Goal: Information Seeking & Learning: Learn about a topic

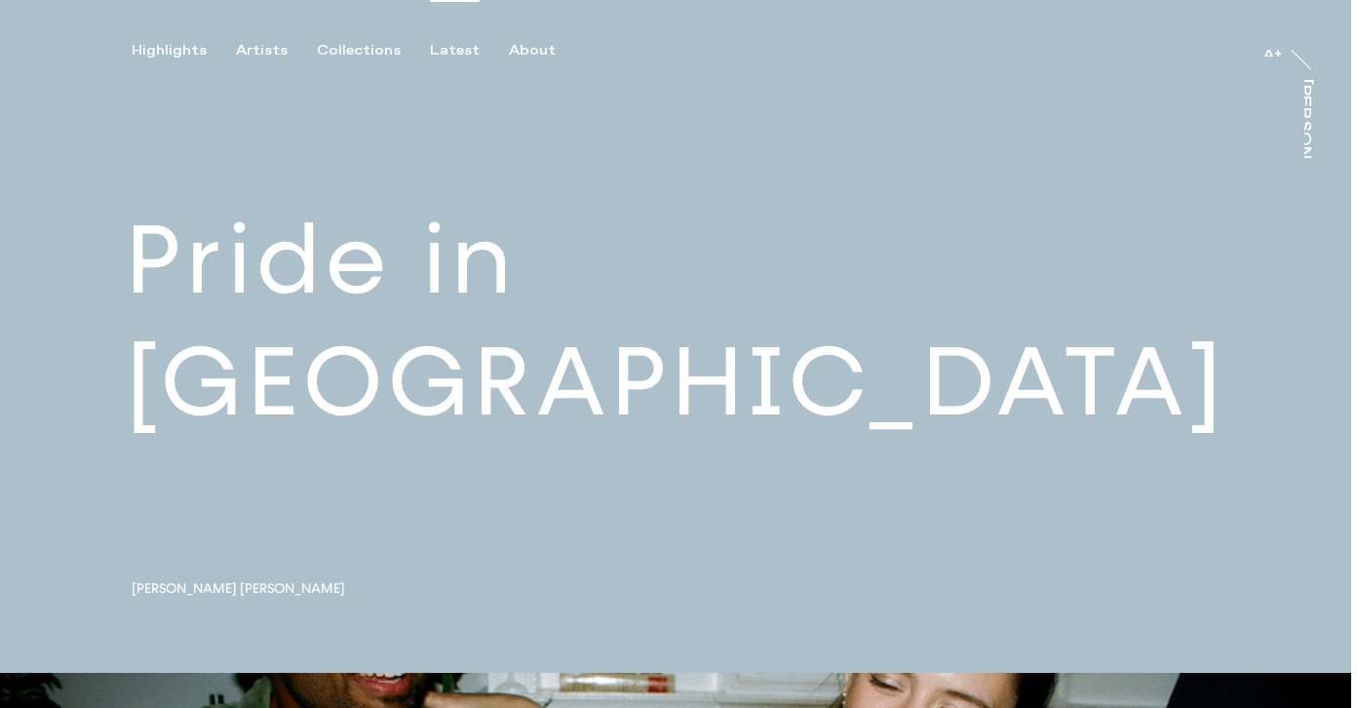
click at [436, 48] on div "Latest" at bounding box center [455, 51] width 50 height 18
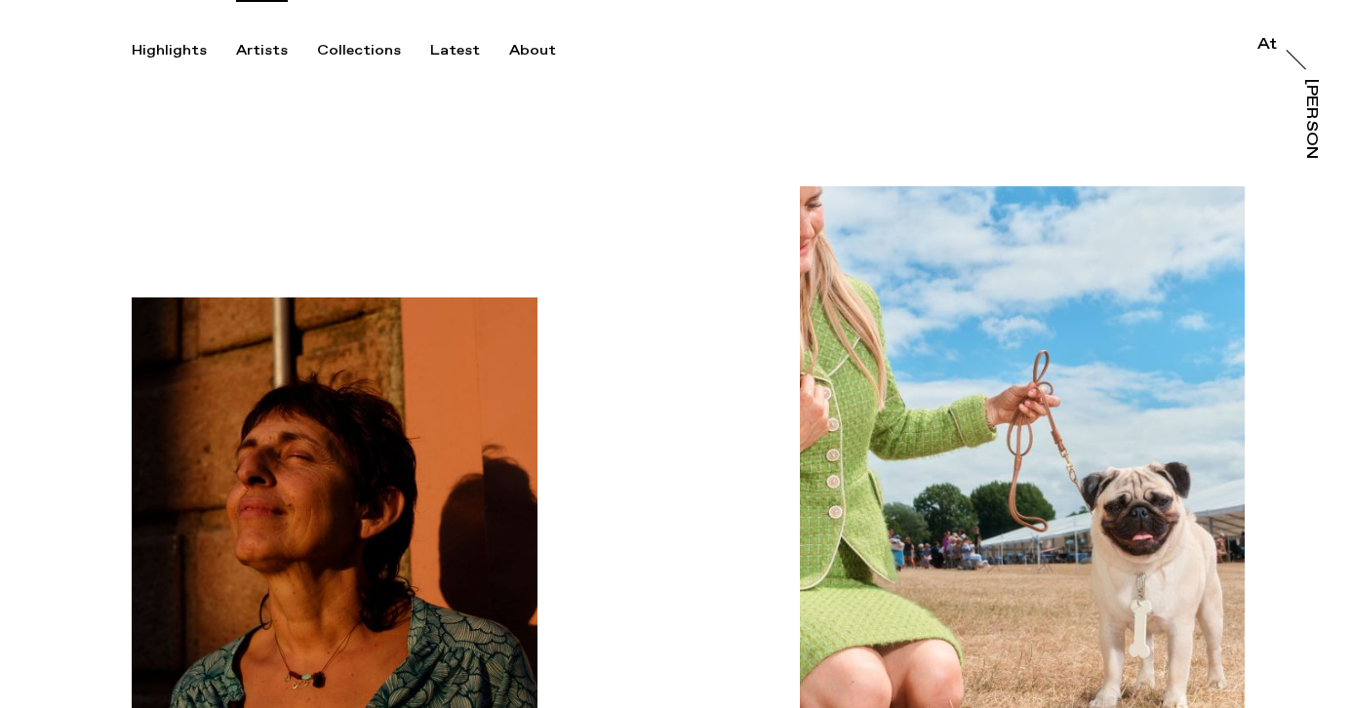
click at [247, 50] on div "Artists" at bounding box center [262, 51] width 52 height 18
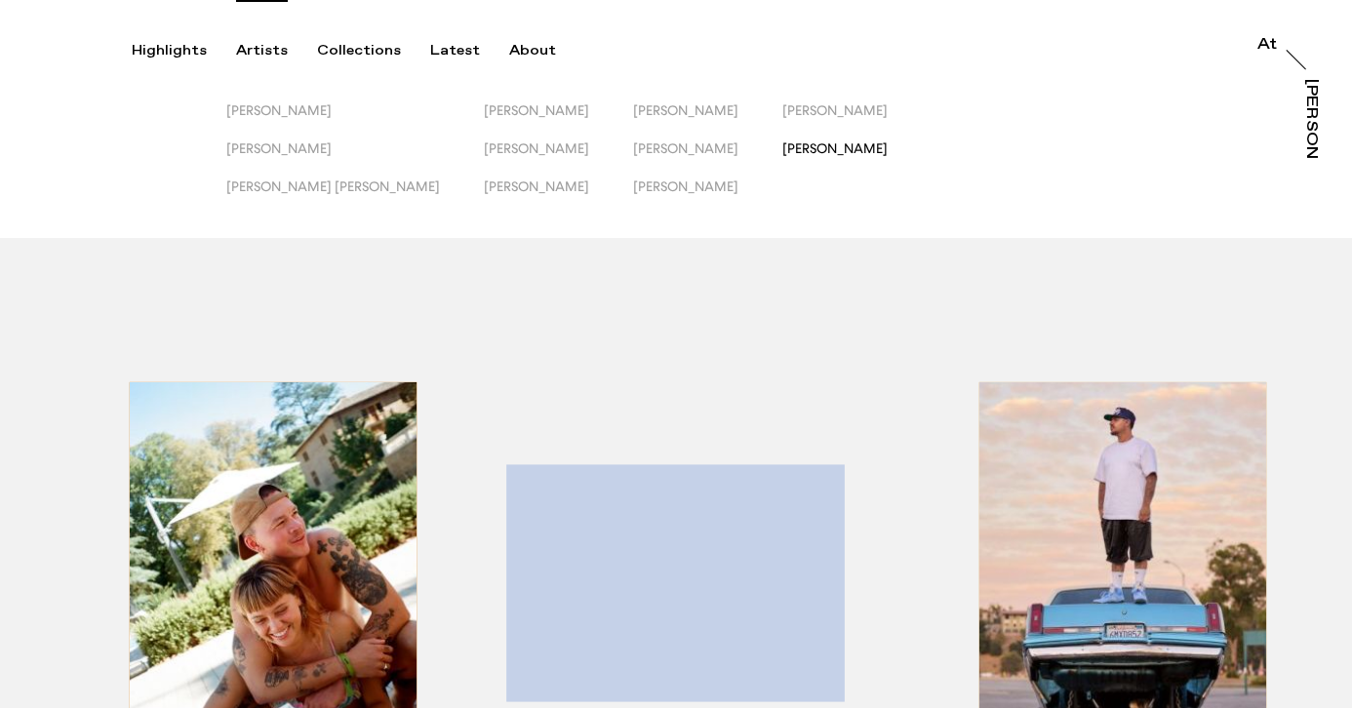
click at [782, 151] on span "[PERSON_NAME]" at bounding box center [834, 148] width 105 height 16
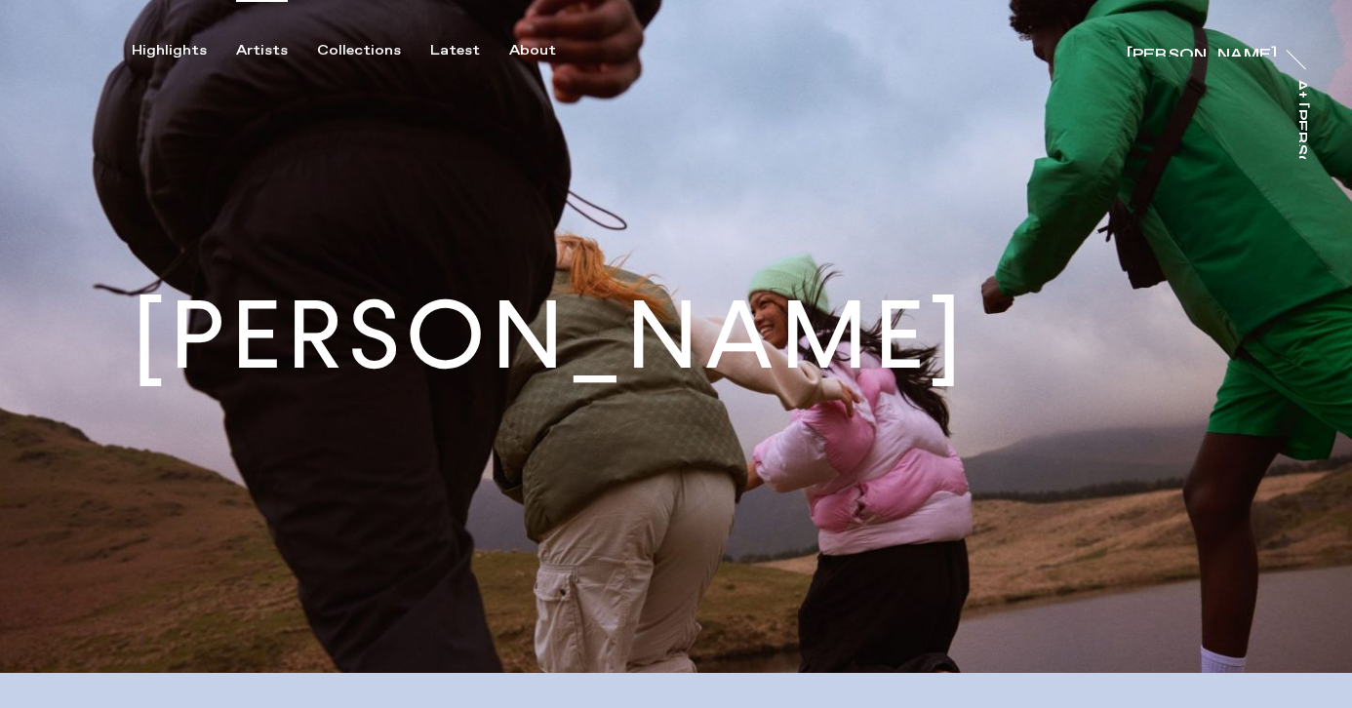
click at [253, 47] on div "Artists" at bounding box center [262, 51] width 52 height 18
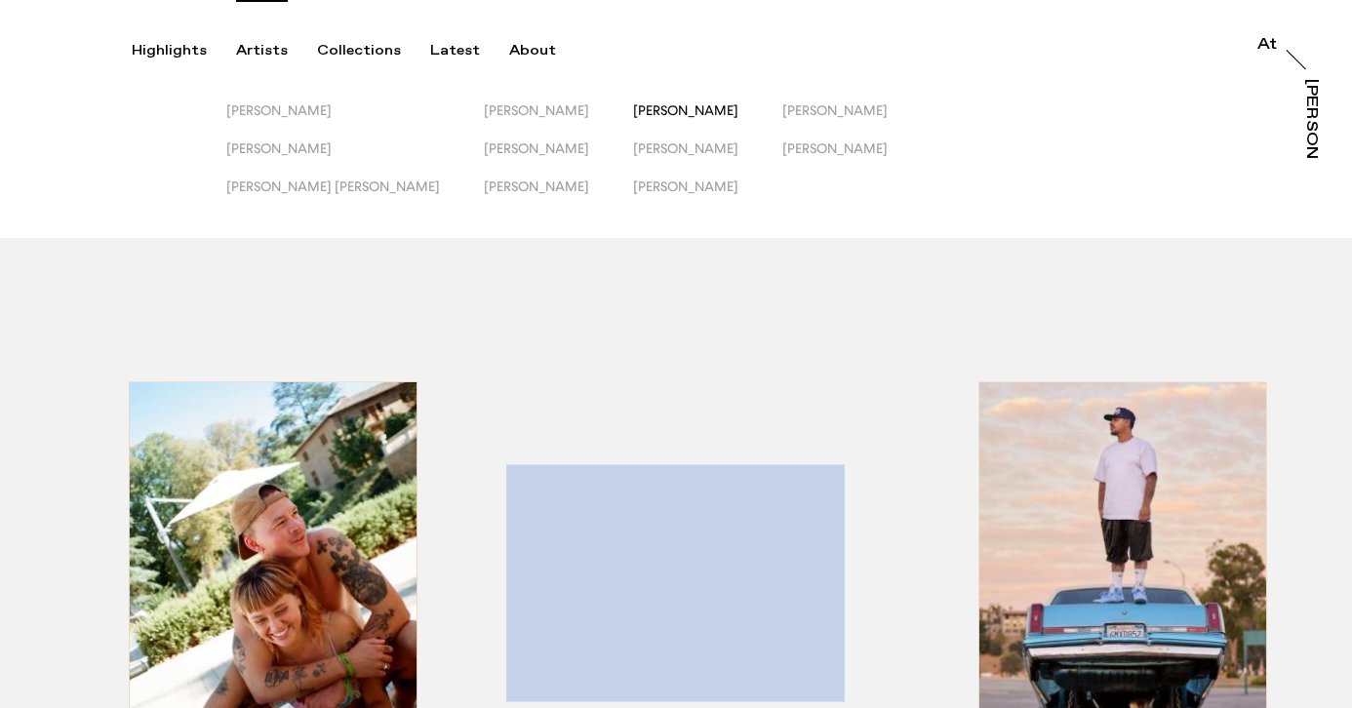
click at [633, 113] on span "[PERSON_NAME]" at bounding box center [685, 110] width 105 height 16
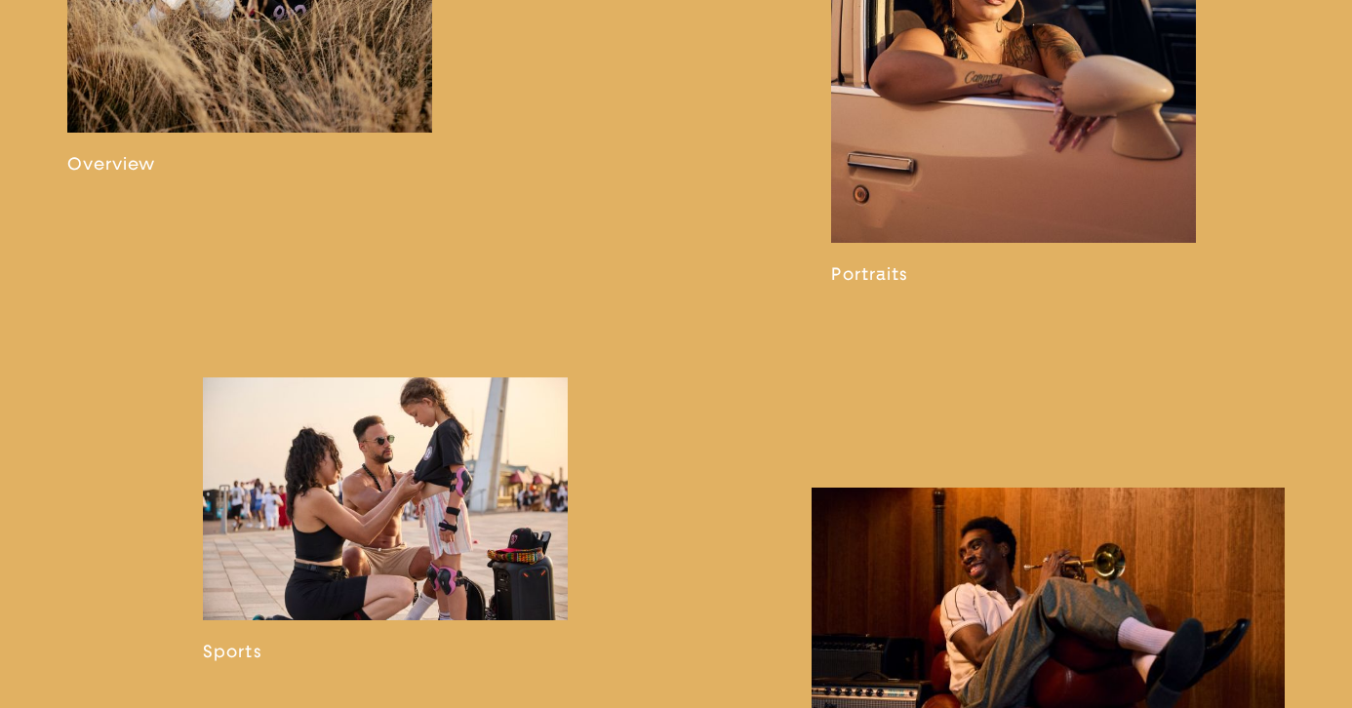
scroll to position [1438, 0]
click at [218, 117] on link at bounding box center [249, 8] width 365 height 333
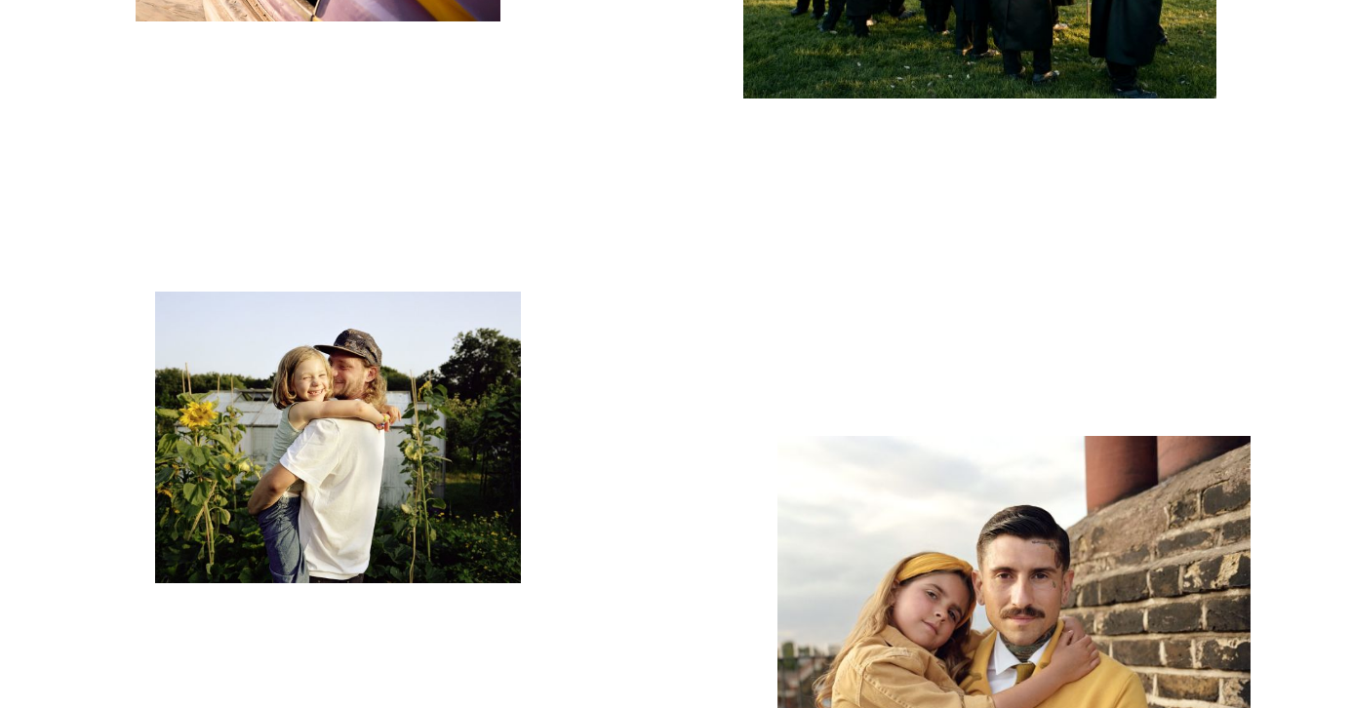
scroll to position [5091, 0]
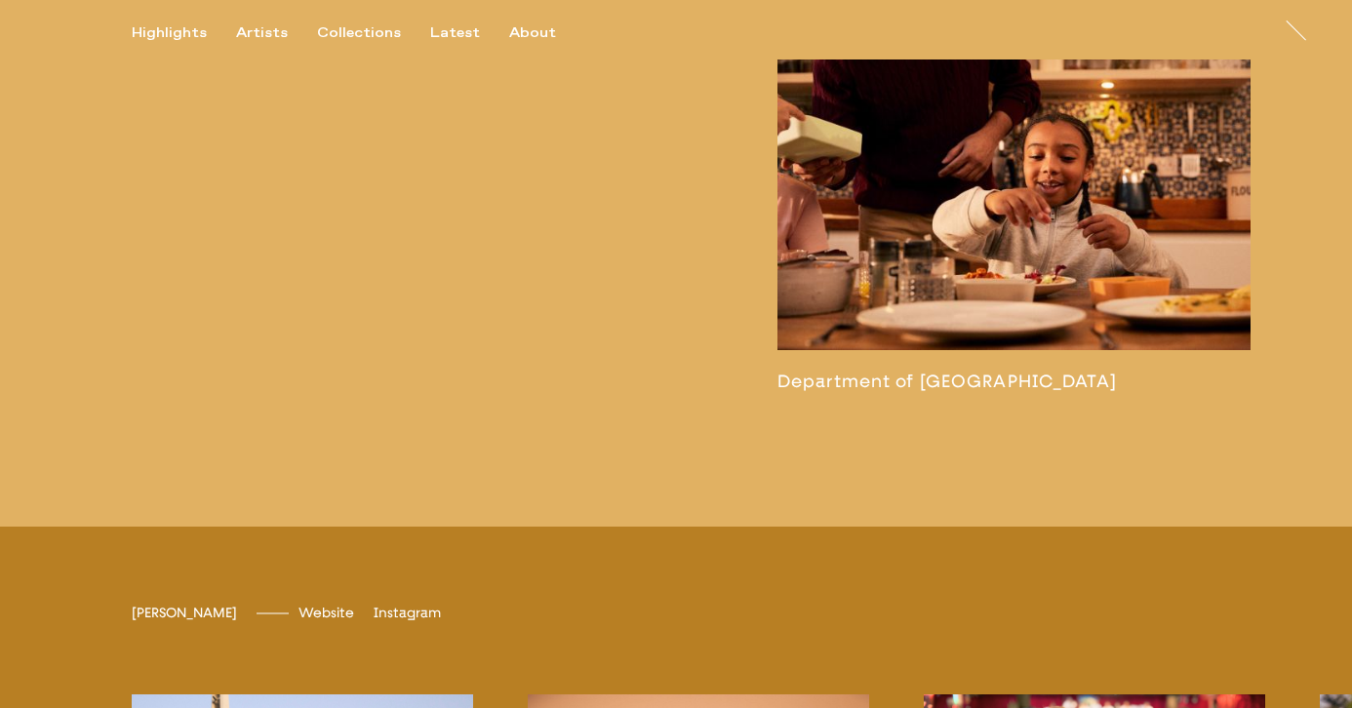
scroll to position [4240, 0]
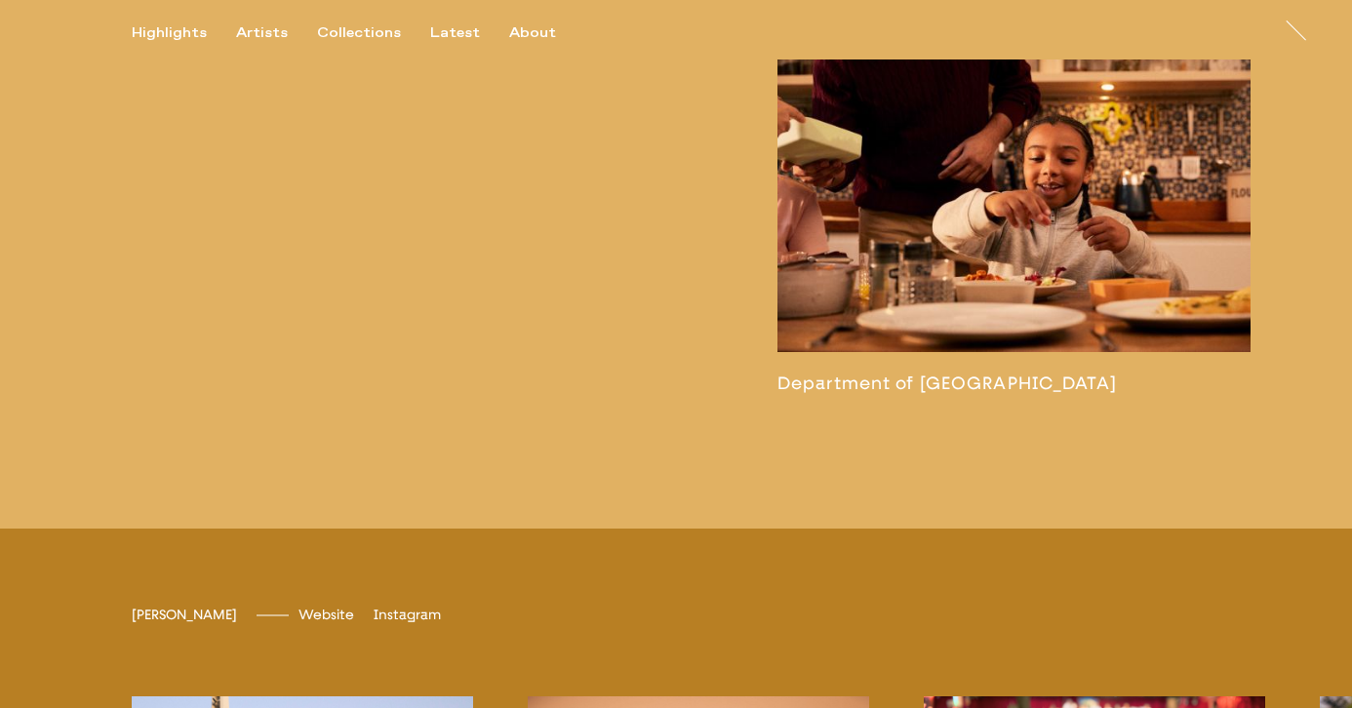
click at [936, 248] on link at bounding box center [1013, 214] width 473 height 357
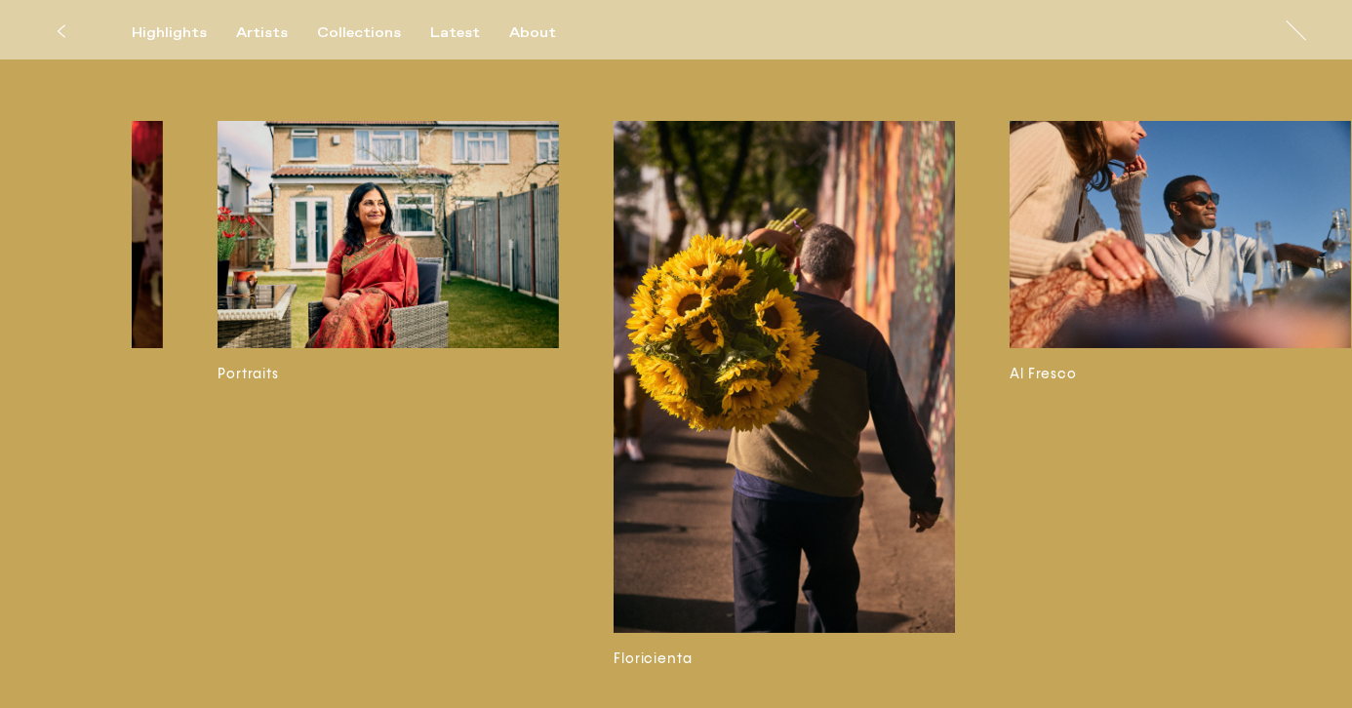
scroll to position [0, 1905]
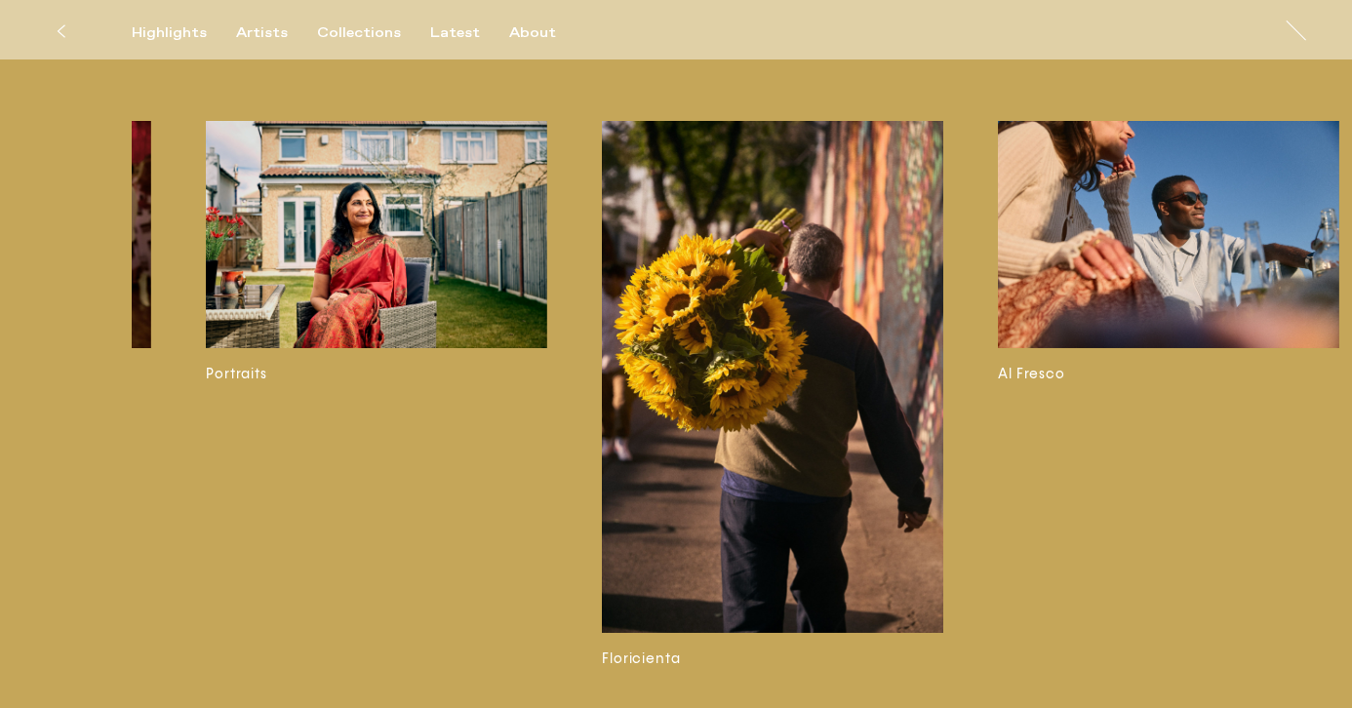
click at [343, 223] on img at bounding box center [376, 234] width 341 height 227
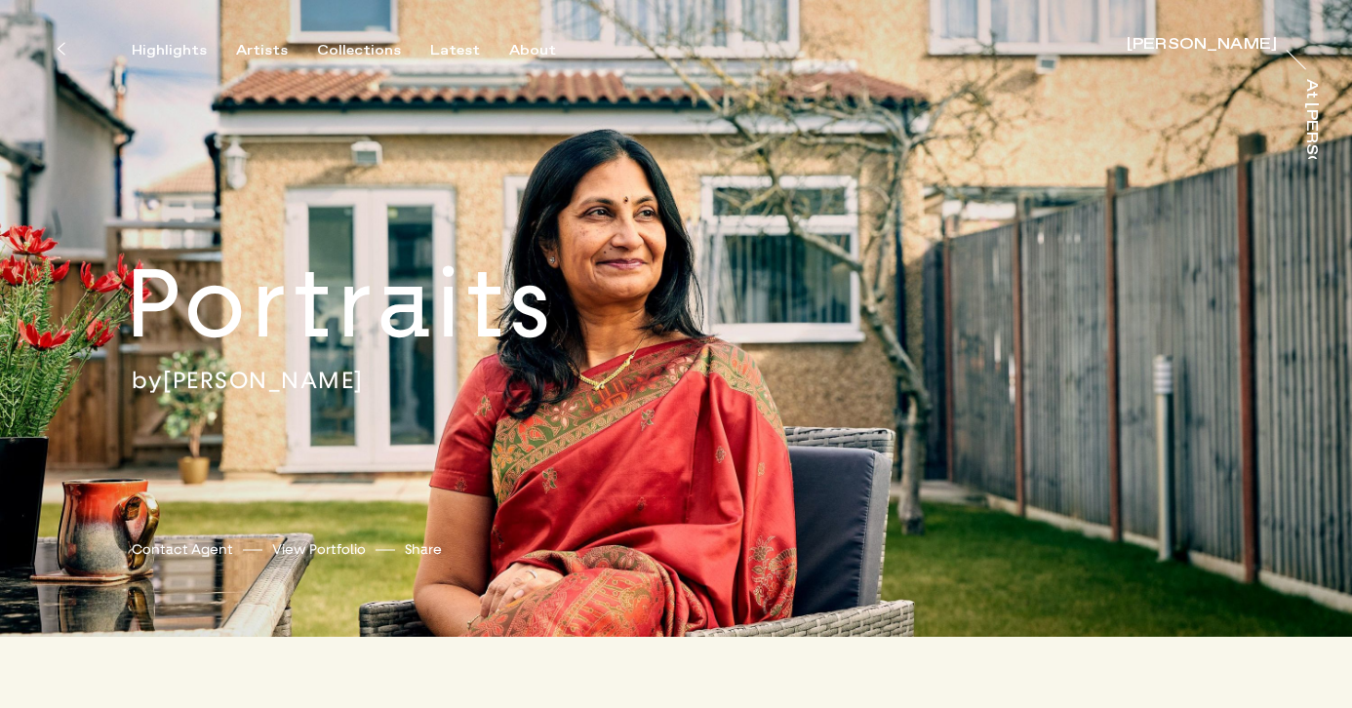
click at [251, 60] on div "Portraits by [PERSON_NAME] [PERSON_NAME] Contact Agent View Portfolio Share [UR…" at bounding box center [676, 318] width 1352 height 637
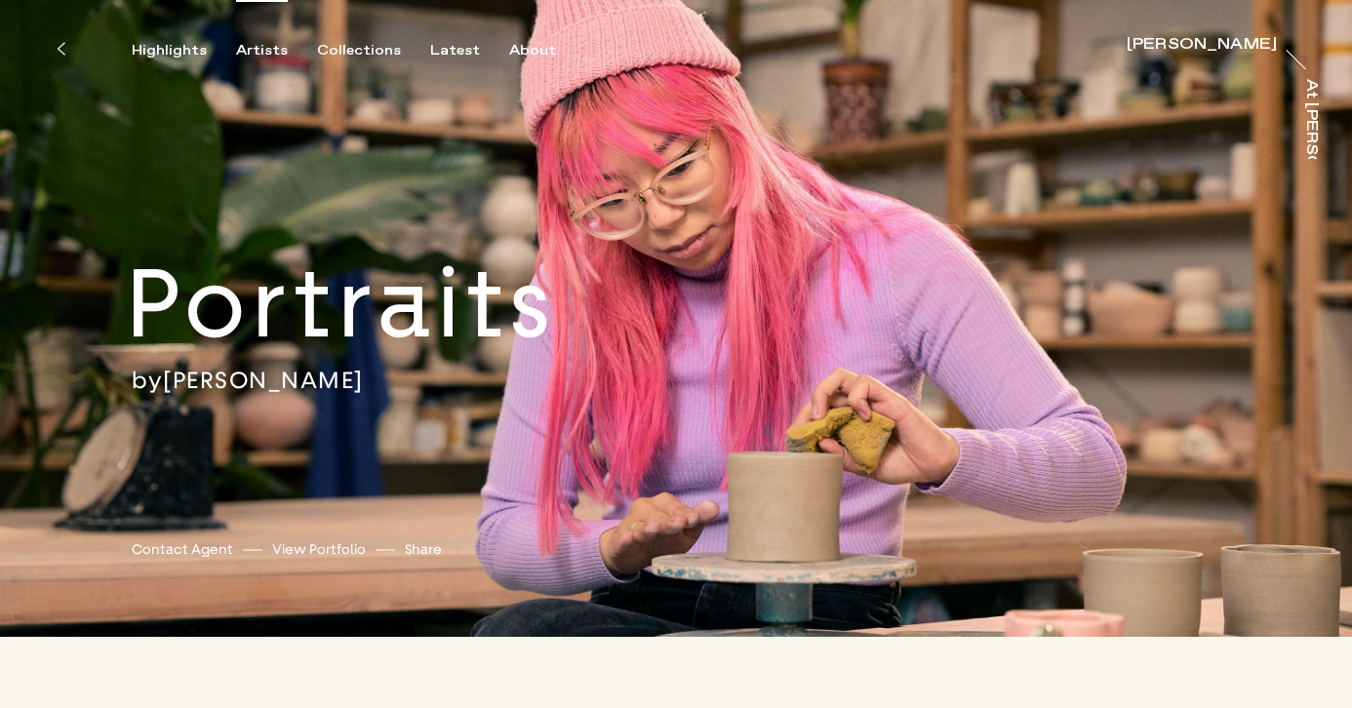
click at [249, 50] on div "Artists" at bounding box center [262, 51] width 52 height 18
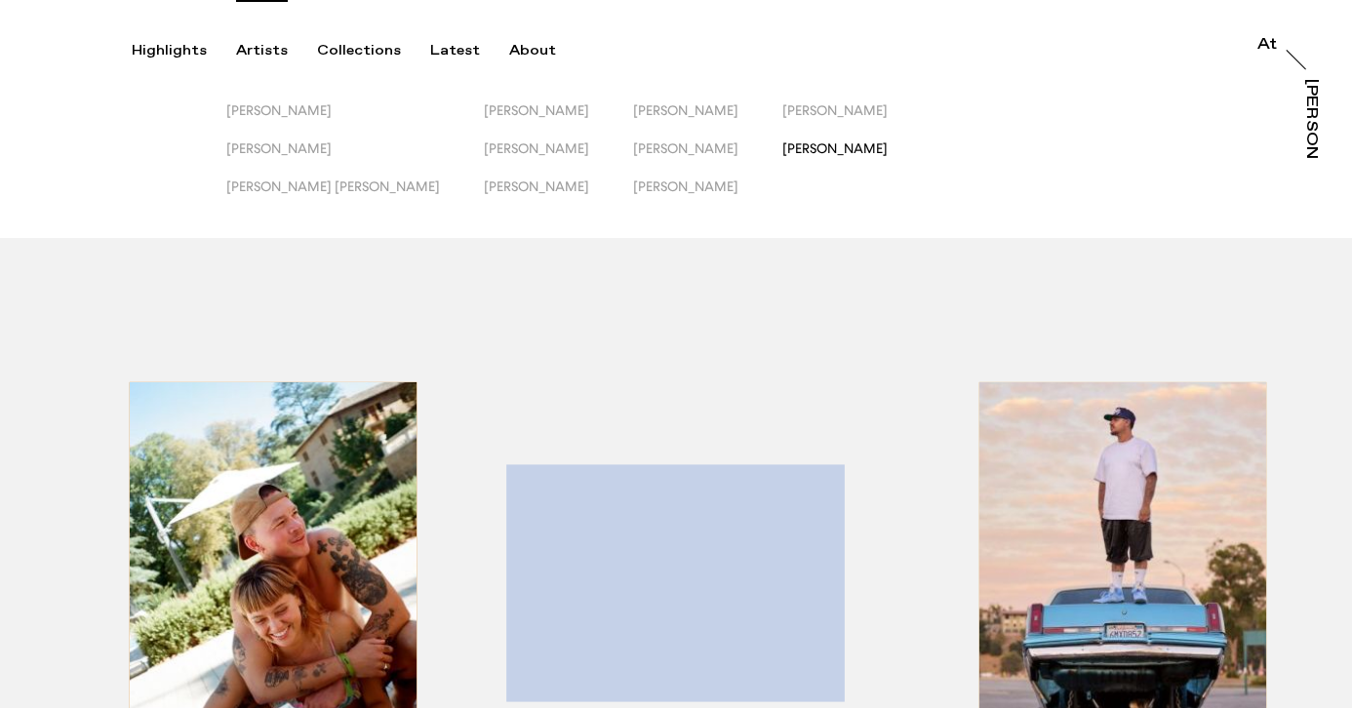
click at [782, 144] on span "[PERSON_NAME]" at bounding box center [834, 148] width 105 height 16
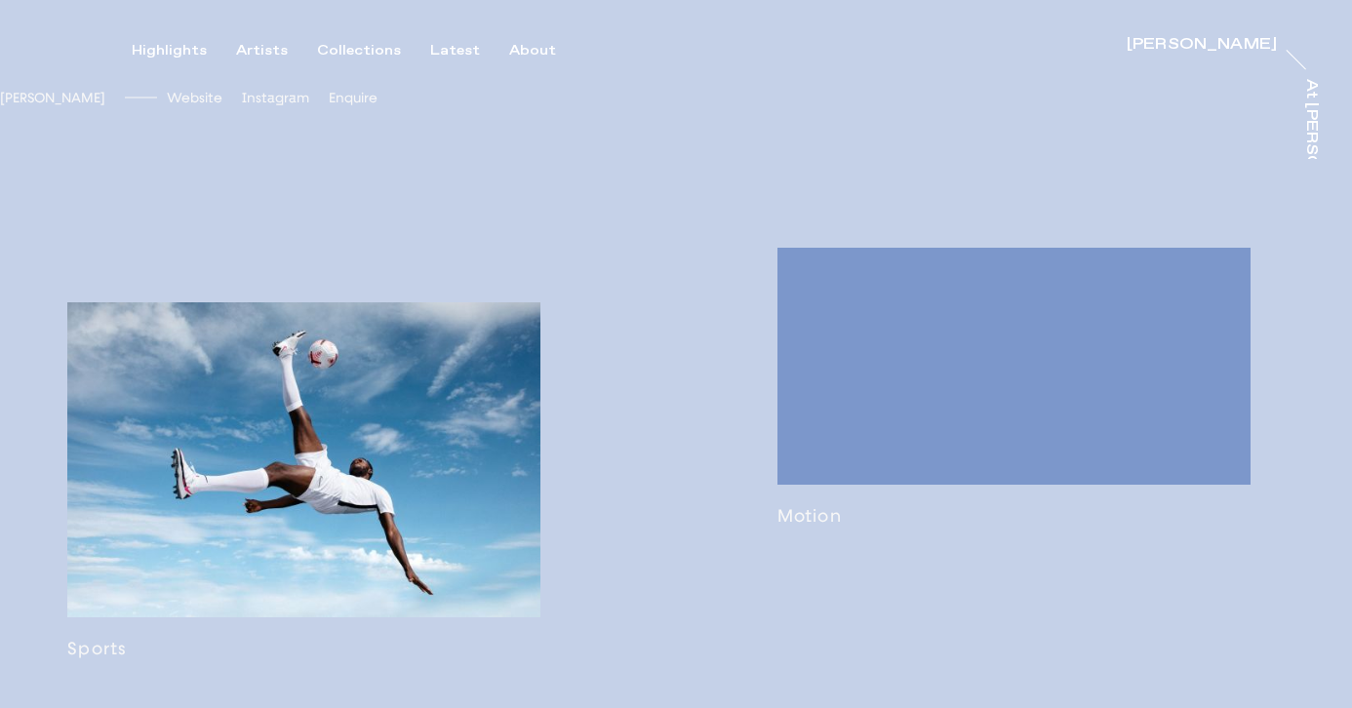
scroll to position [1509, 0]
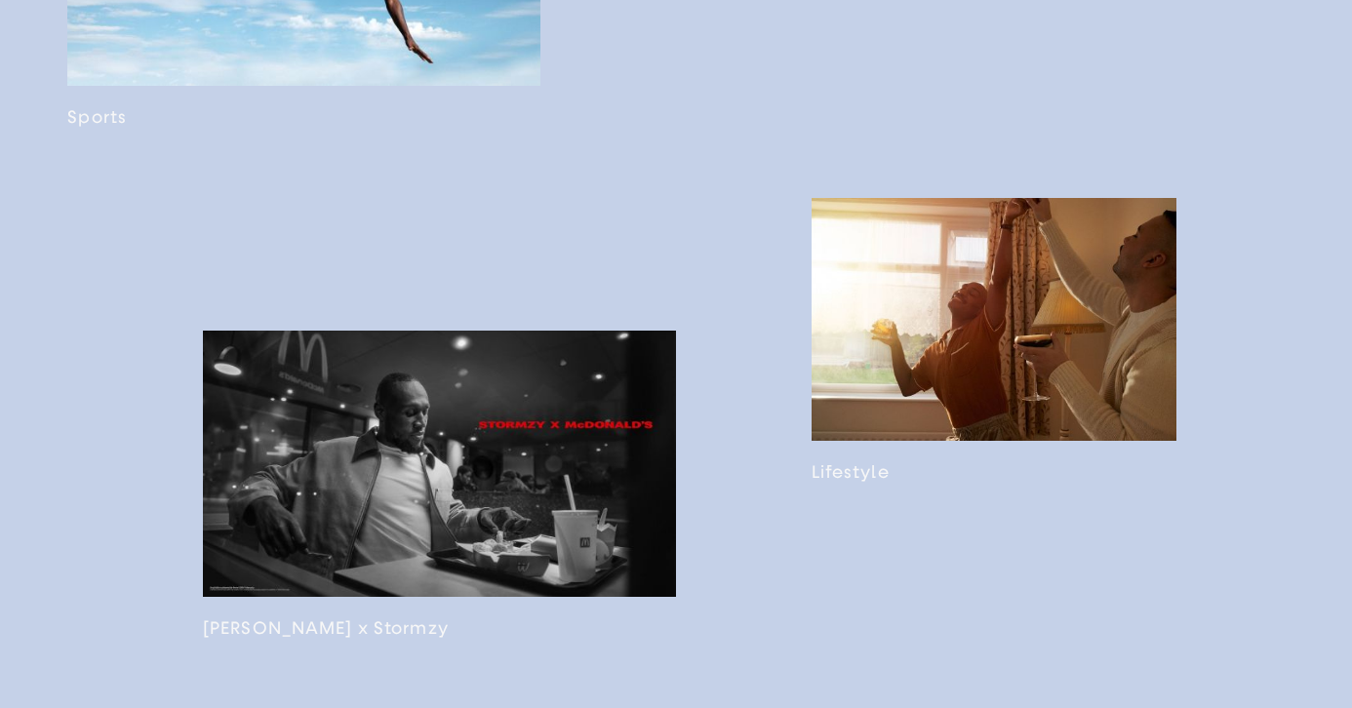
click at [870, 364] on link at bounding box center [993, 340] width 365 height 285
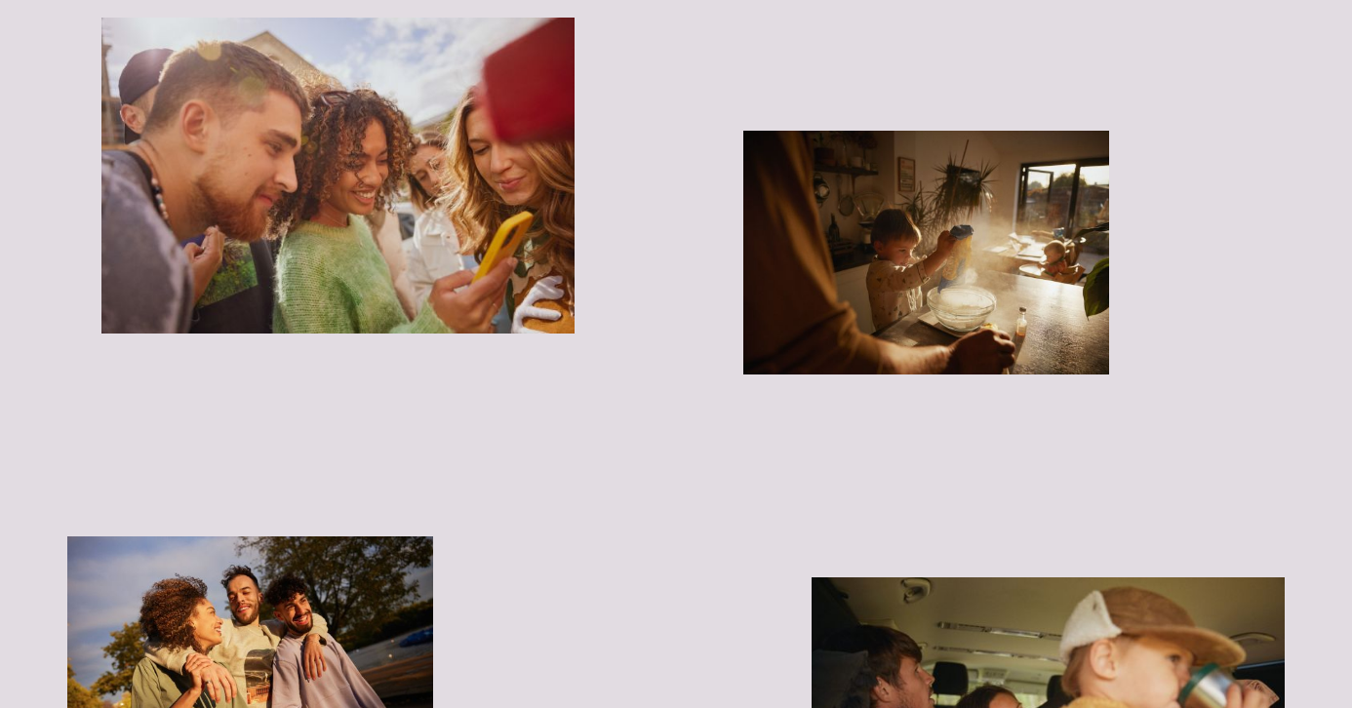
scroll to position [3918, 0]
